Goal: Task Accomplishment & Management: Complete application form

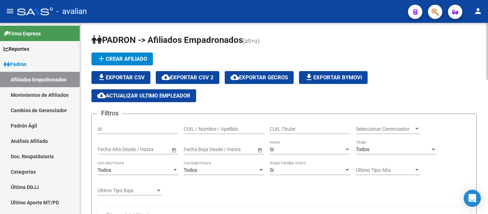
click at [223, 127] on input "CUIL / Nombre / Apellido" at bounding box center [224, 129] width 81 height 6
paste input "20447914183"
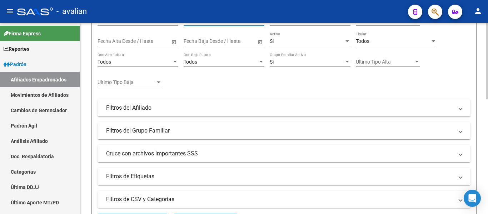
scroll to position [37, 0]
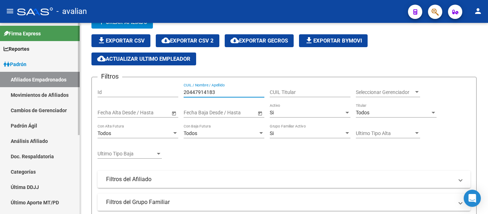
paste input "200831099"
drag, startPoint x: 152, startPoint y: 92, endPoint x: 26, endPoint y: 107, distance: 127.4
click at [26, 107] on mat-sidenav-container "Firma Express Reportes [PERSON_NAME] Traspasos x O.S. Traspasos x Gerenciador T…" at bounding box center [244, 118] width 488 height 191
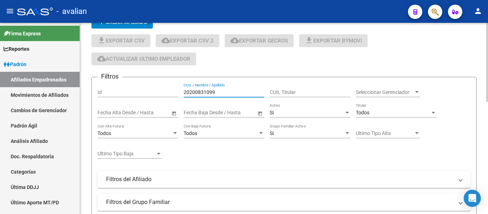
type input "20200831099"
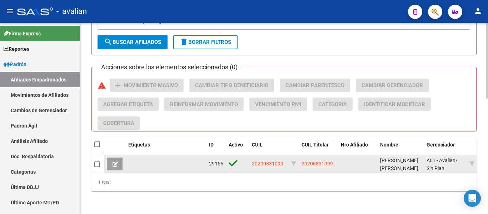
scroll to position [292, 0]
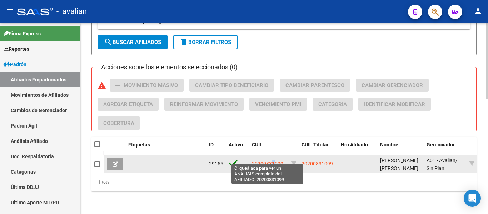
click at [273, 161] on span "20200831099" at bounding box center [267, 164] width 31 height 6
copy span "1"
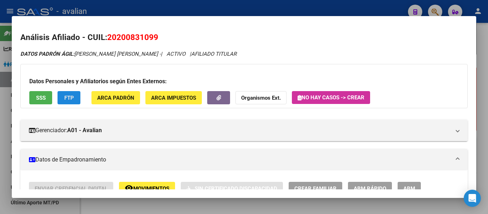
click at [64, 102] on button "FTP" at bounding box center [69, 97] width 23 height 13
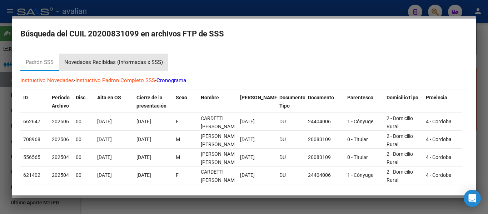
click at [108, 60] on div "Novedades Recibidas (informadas x SSS)" at bounding box center [113, 62] width 99 height 8
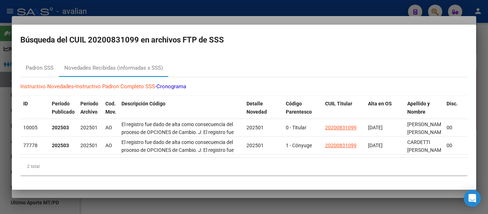
click at [484, 58] on div at bounding box center [244, 107] width 488 height 214
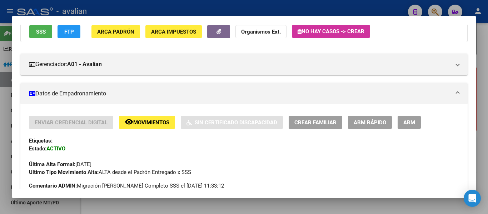
scroll to position [72, 0]
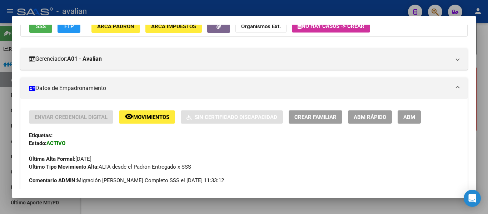
click at [319, 115] on span "Crear Familiar" at bounding box center [316, 117] width 42 height 6
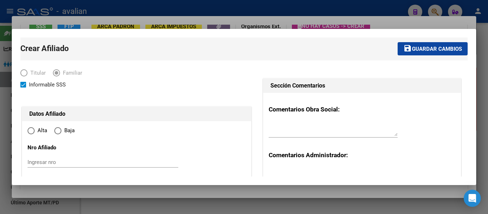
type input "BENGOLEA"
type input "5807"
type input "[GEOGRAPHIC_DATA]"
type input "S/N"
radio input "true"
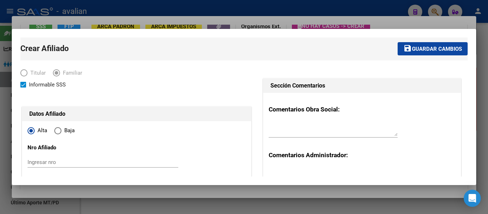
type input "30-52715145-3"
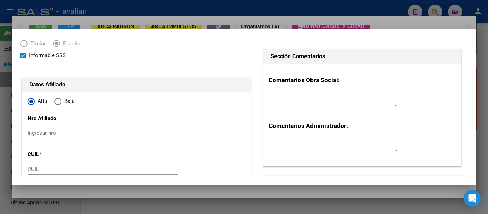
scroll to position [0, 0]
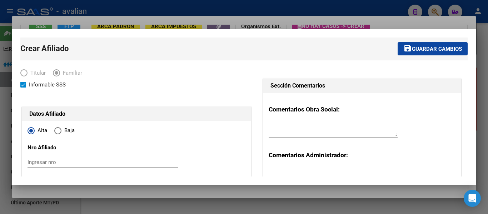
click at [55, 159] on input "Ingresar nro" at bounding box center [103, 162] width 151 height 6
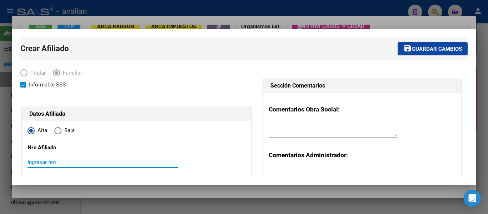
click at [58, 70] on span "Elija una opción" at bounding box center [56, 72] width 7 height 7
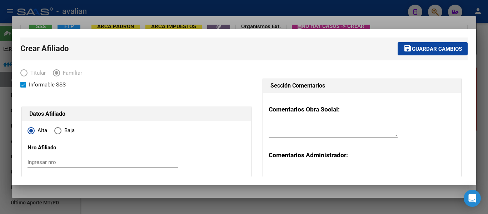
scroll to position [36, 0]
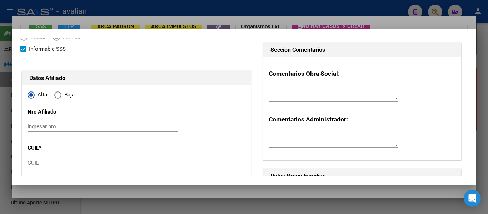
drag, startPoint x: 58, startPoint y: 157, endPoint x: 60, endPoint y: 160, distance: 4.0
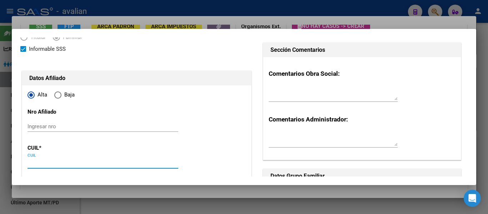
click at [59, 160] on input "CUIL" at bounding box center [103, 163] width 151 height 6
paste input "20-44791418-3"
type input "20-44791418-3"
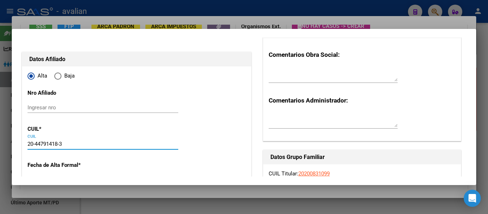
scroll to position [72, 0]
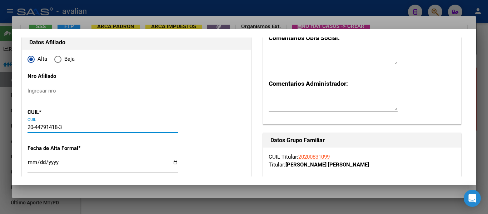
type input "44791418"
type input "[PERSON_NAME]"
type input "[DATE]"
type input "BENGOLEA"
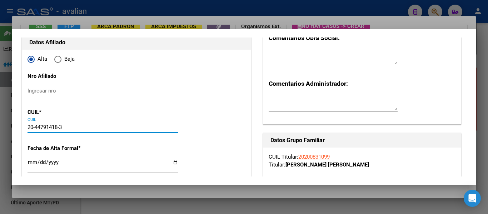
type input "[GEOGRAPHIC_DATA]"
type input "389"
type input "20-44791418-3"
click at [28, 159] on div "Ingresar fecha" at bounding box center [103, 165] width 151 height 15
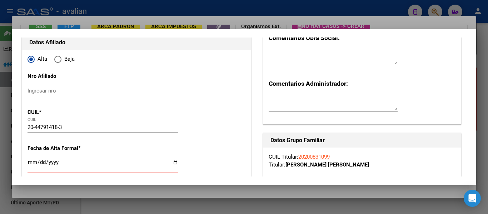
click at [28, 159] on div "Ingresar fecha" at bounding box center [103, 165] width 151 height 15
click at [29, 159] on input "Ingresar fecha" at bounding box center [103, 164] width 151 height 11
click at [35, 162] on input "Ingresar fecha" at bounding box center [103, 164] width 151 height 11
click at [35, 163] on input "Ingresar fecha" at bounding box center [103, 164] width 151 height 11
click at [34, 163] on input "Ingresar fecha" at bounding box center [103, 164] width 151 height 11
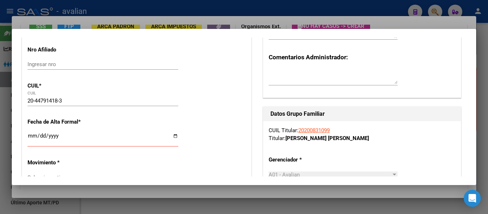
scroll to position [107, 0]
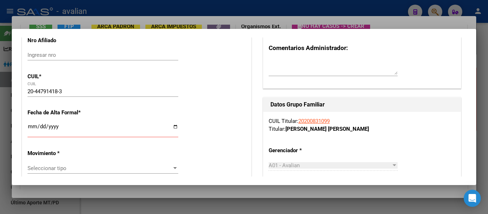
click at [38, 125] on input "Ingresar fecha" at bounding box center [103, 129] width 151 height 11
click at [32, 129] on input "Ingresar fecha" at bounding box center [103, 129] width 151 height 11
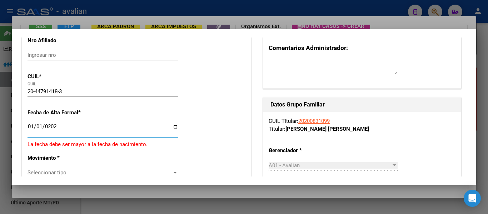
type input "[DATE]"
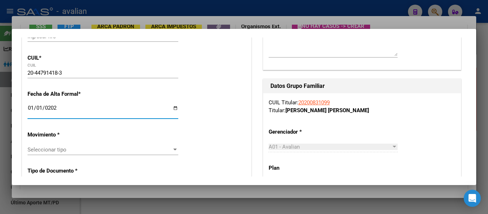
scroll to position [143, 0]
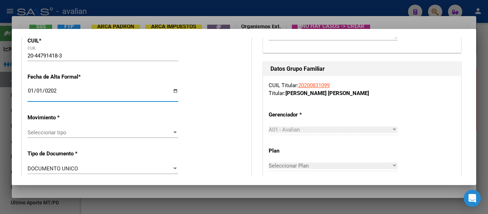
click at [83, 127] on div "Seleccionar tipo Seleccionar tipo" at bounding box center [103, 132] width 151 height 11
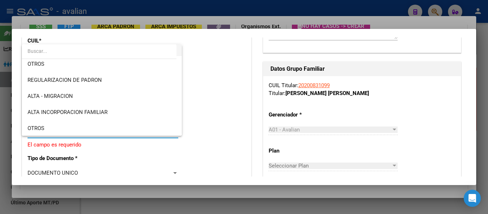
scroll to position [72, 0]
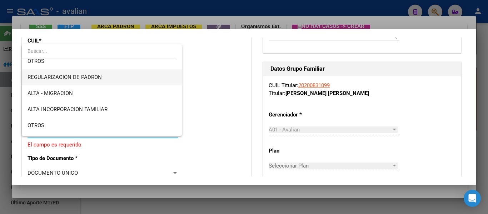
click at [90, 79] on span "REGULARIZACION DE PADRON" at bounding box center [65, 77] width 74 height 6
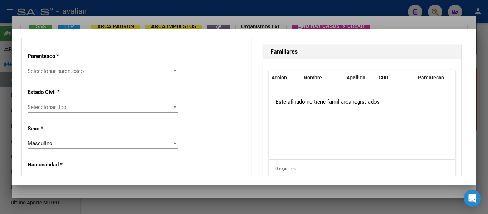
scroll to position [429, 0]
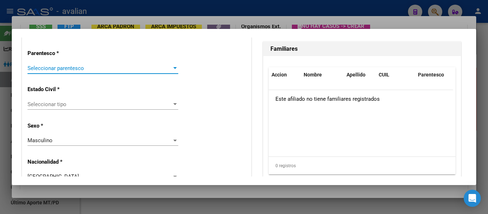
click at [91, 67] on span "Seleccionar parentesco" at bounding box center [100, 68] width 144 height 6
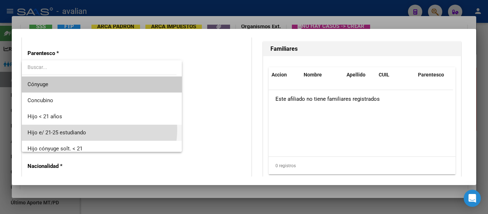
click at [89, 130] on span "Hijo e/ 21-25 estudiando" at bounding box center [102, 133] width 149 height 16
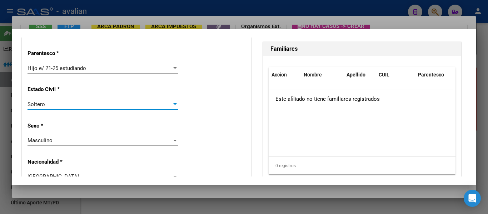
drag, startPoint x: 89, startPoint y: 130, endPoint x: 35, endPoint y: 103, distance: 60.4
click at [35, 103] on span "Soltero" at bounding box center [37, 104] width 18 height 6
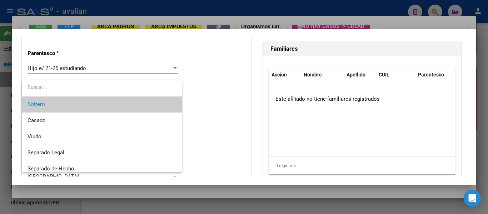
click at [219, 102] on div at bounding box center [244, 107] width 488 height 214
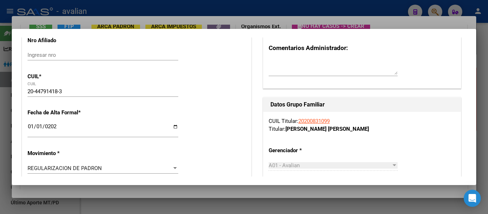
scroll to position [0, 0]
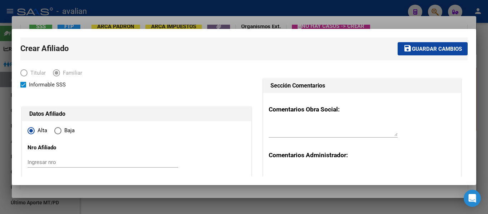
click at [404, 51] on mat-icon "save" at bounding box center [408, 48] width 9 height 9
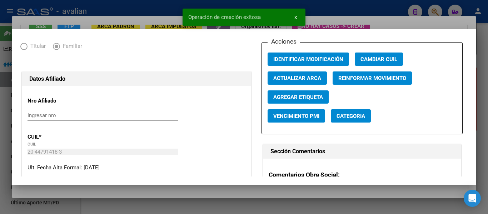
scroll to position [72, 0]
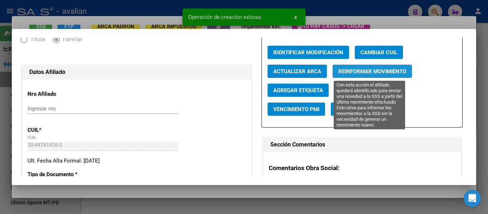
click at [364, 76] on button "Reinformar Movimiento" at bounding box center [372, 71] width 79 height 13
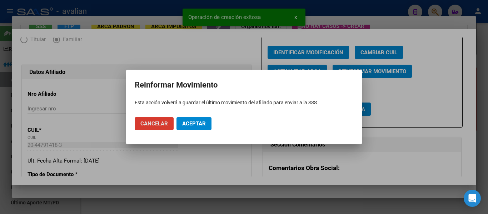
click at [198, 123] on span "Aceptar" at bounding box center [194, 123] width 24 height 6
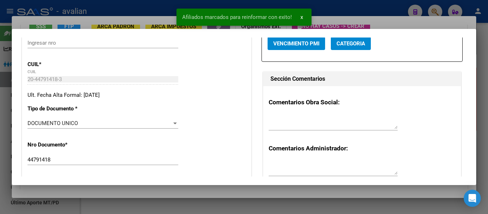
scroll to position [250, 0]
